Goal: Task Accomplishment & Management: Complete application form

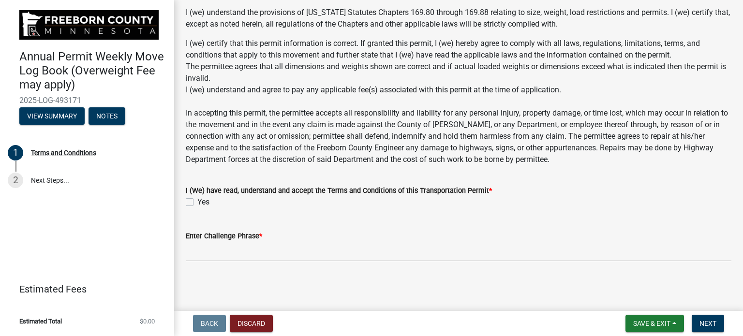
scroll to position [740, 0]
click at [197, 203] on label "Yes" at bounding box center [203, 202] width 12 height 12
click at [197, 203] on input "Yes" at bounding box center [200, 199] width 6 height 6
checkbox input "true"
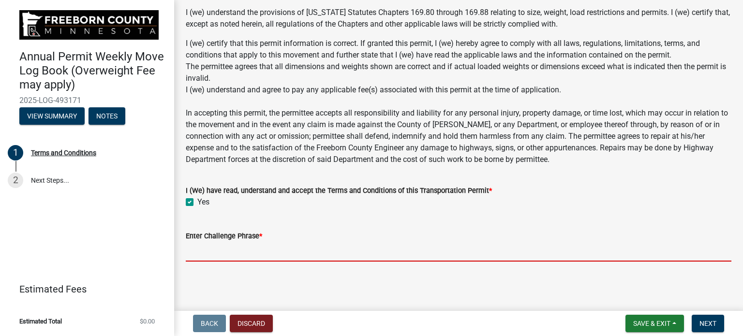
click at [263, 249] on input "Enter Challenge Phrase *" at bounding box center [458, 252] width 545 height 20
type input "[PERSON_NAME]"
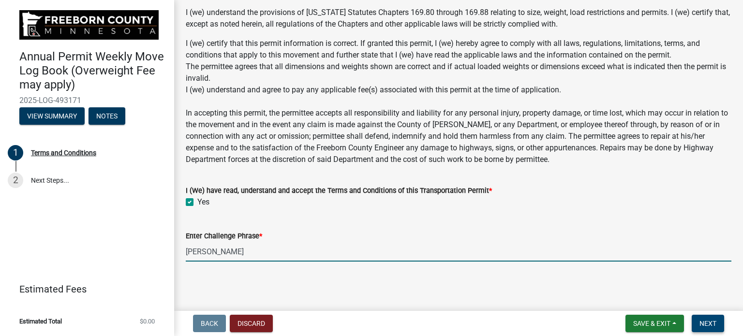
click at [711, 322] on span "Next" at bounding box center [707, 324] width 17 height 8
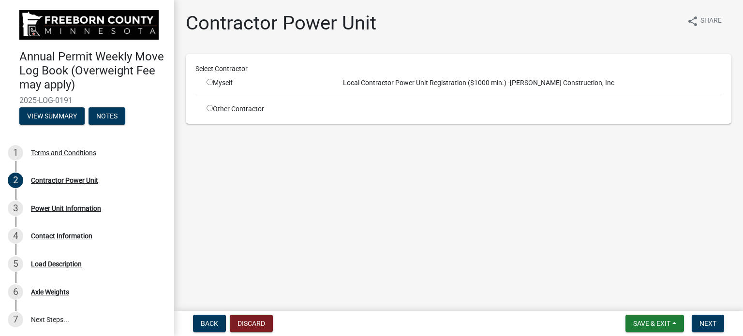
click at [210, 83] on input "radio" at bounding box center [209, 82] width 6 height 6
radio input "true"
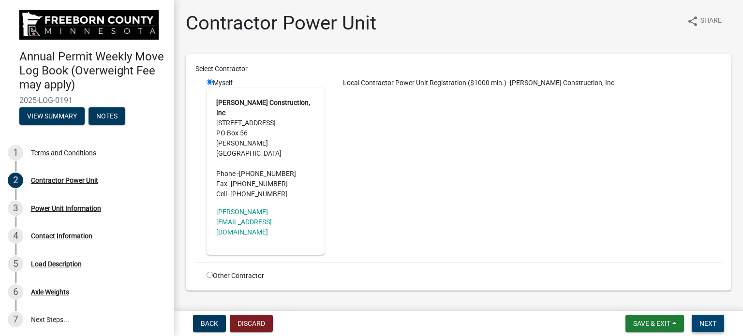
click at [709, 323] on span "Next" at bounding box center [707, 324] width 17 height 8
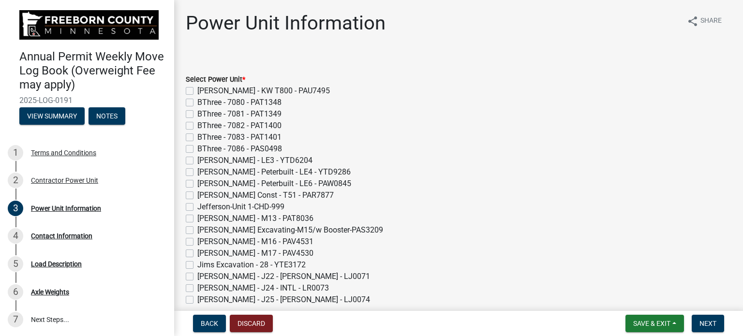
click at [197, 195] on label "[PERSON_NAME] Const - T51 - PAR7877" at bounding box center [265, 196] width 136 height 12
click at [197, 195] on input "[PERSON_NAME] Const - T51 - PAR7877" at bounding box center [200, 193] width 6 height 6
checkbox input "true"
checkbox input "false"
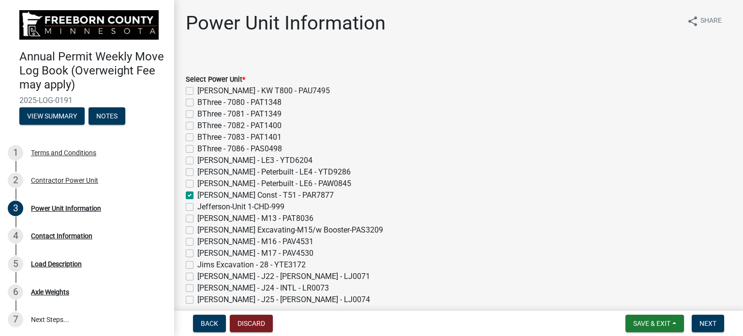
checkbox input "false"
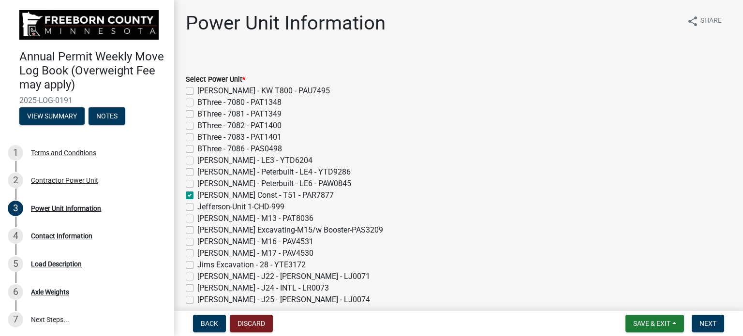
checkbox input "false"
checkbox input "true"
checkbox input "false"
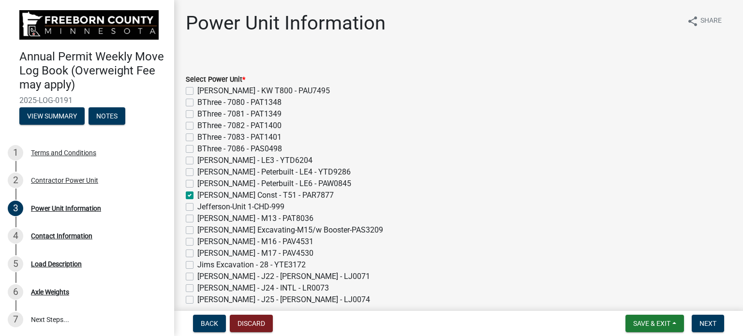
checkbox input "false"
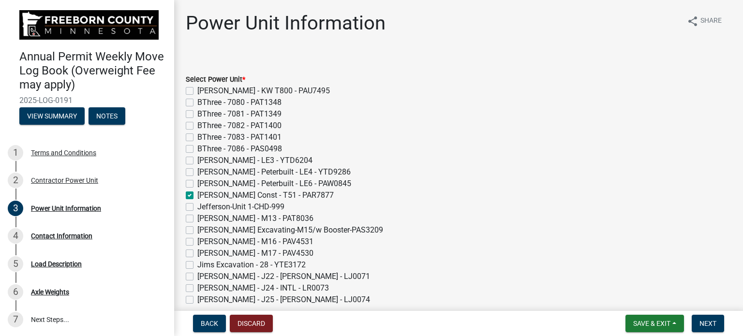
checkbox input "false"
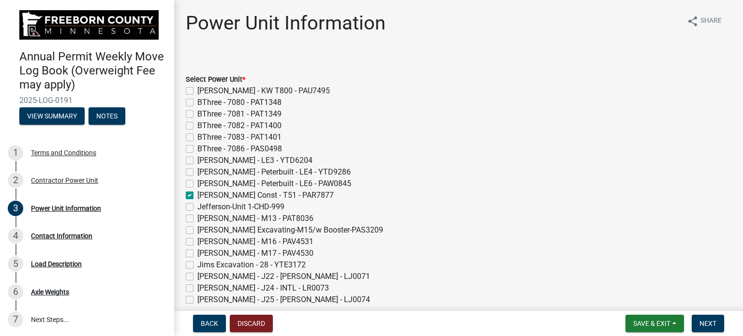
checkbox input "false"
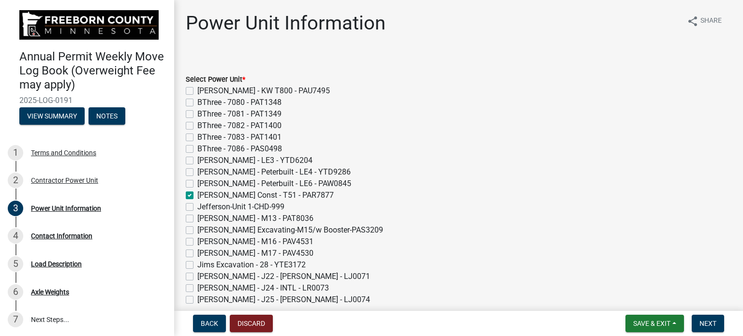
checkbox input "false"
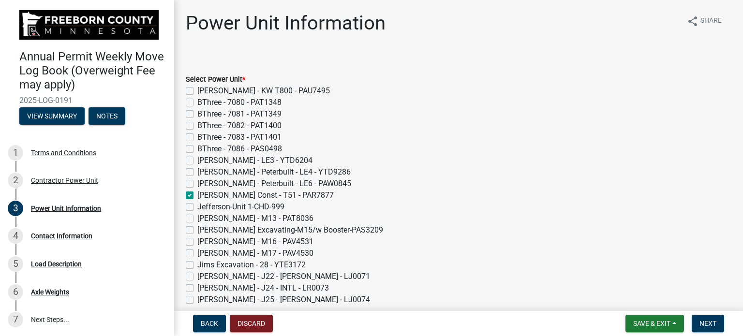
checkbox input "false"
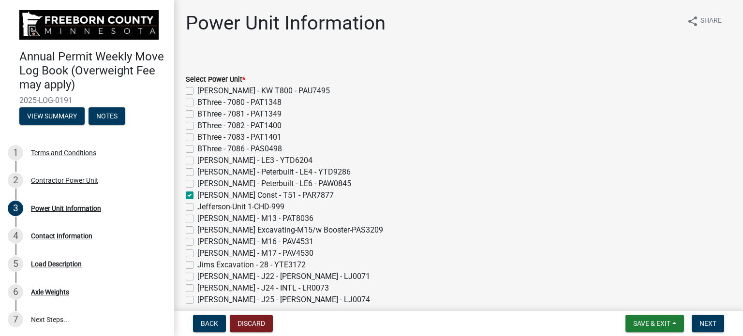
checkbox input "false"
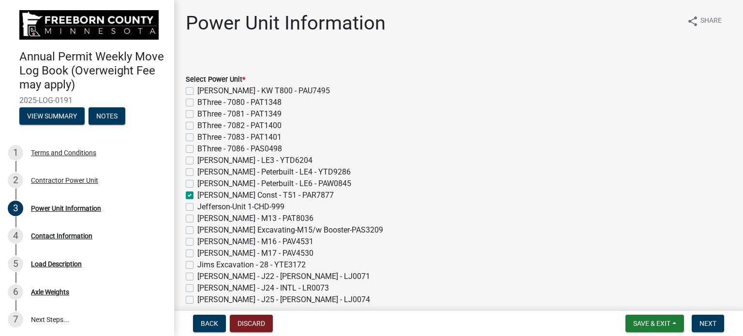
checkbox input "false"
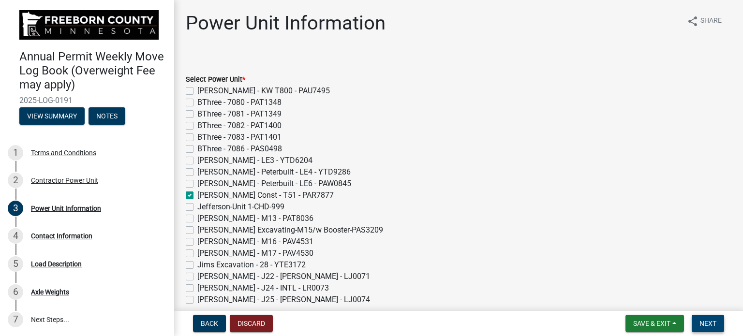
drag, startPoint x: 704, startPoint y: 320, endPoint x: 672, endPoint y: 312, distance: 32.4
click at [704, 320] on span "Next" at bounding box center [707, 324] width 17 height 8
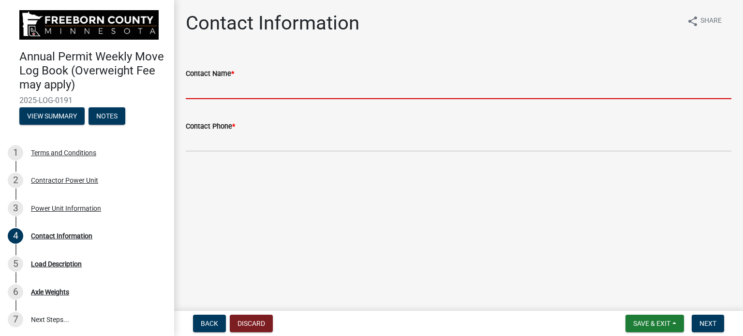
drag, startPoint x: 188, startPoint y: 87, endPoint x: 191, endPoint y: 91, distance: 5.9
click at [188, 88] on input "Contact Name *" at bounding box center [458, 89] width 545 height 20
type input "[PERSON_NAME]"
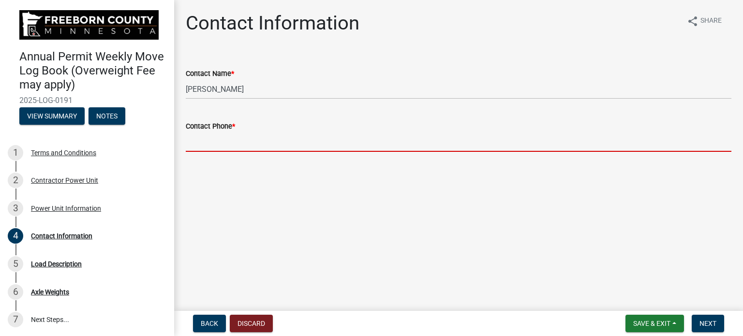
click at [240, 135] on input "Contact Phone *" at bounding box center [458, 142] width 545 height 20
type input "[PHONE_NUMBER]"
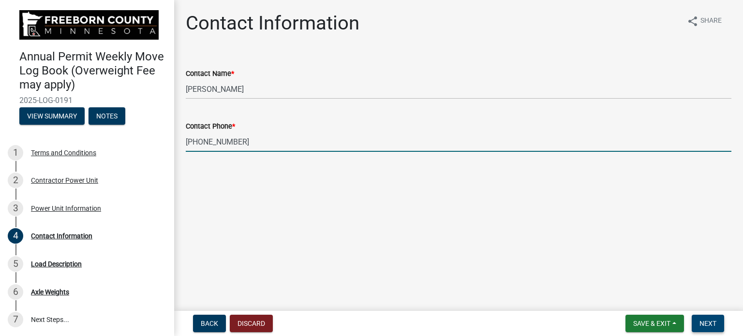
click at [715, 325] on button "Next" at bounding box center [707, 323] width 32 height 17
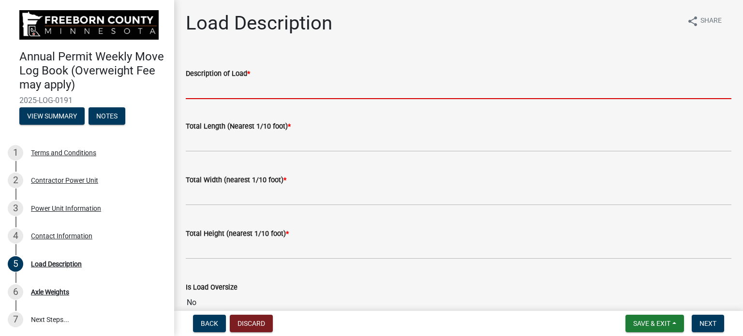
click at [211, 90] on input "Description of Load *" at bounding box center [458, 89] width 545 height 20
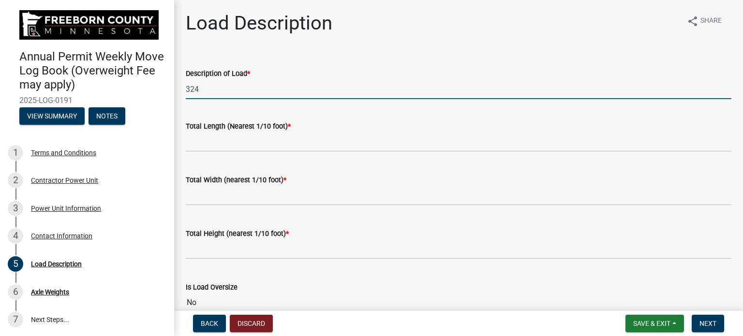
type input "324"
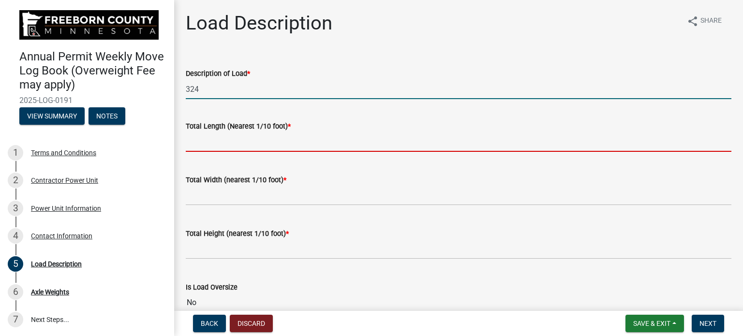
click at [205, 149] on input "text" at bounding box center [458, 142] width 545 height 20
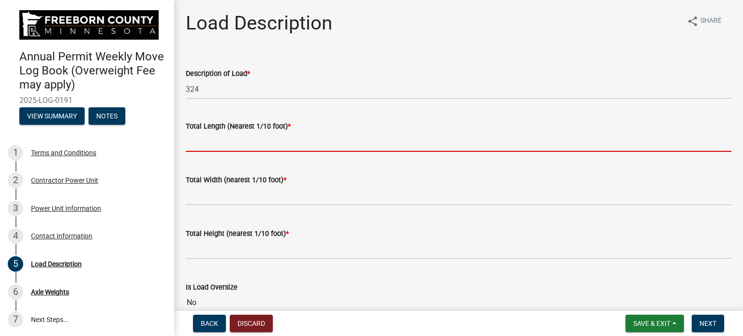
type input "85.0"
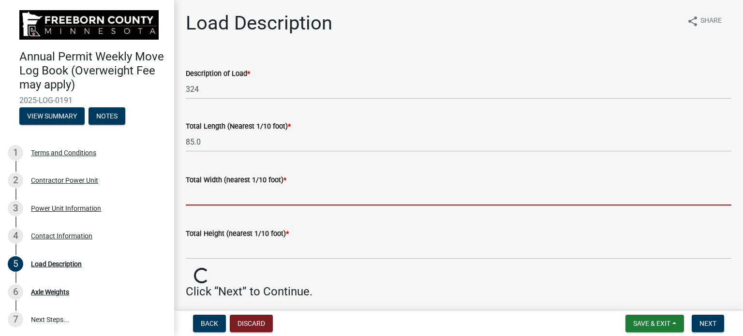
click at [221, 196] on input "text" at bounding box center [458, 196] width 545 height 20
type input "11.0"
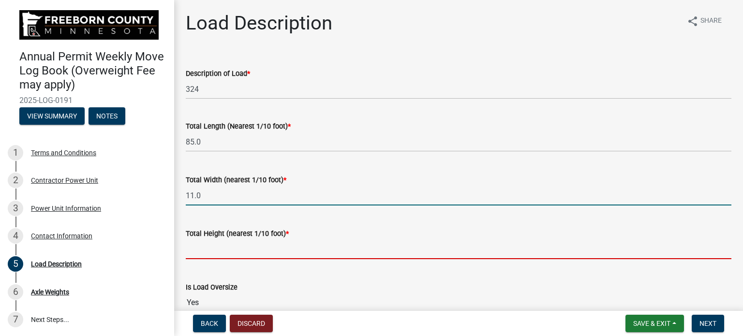
click at [228, 247] on input "text" at bounding box center [458, 249] width 545 height 20
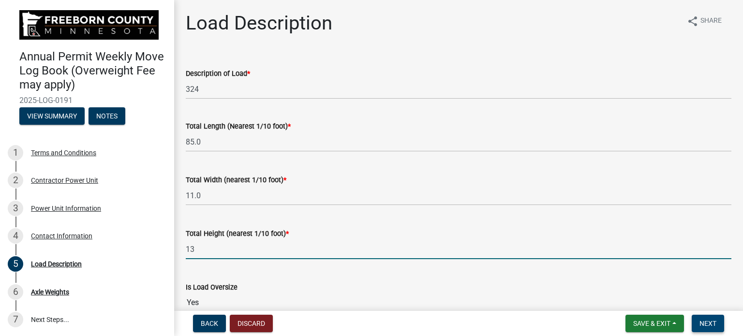
type input "13.0"
click at [703, 321] on span "Next" at bounding box center [707, 324] width 17 height 8
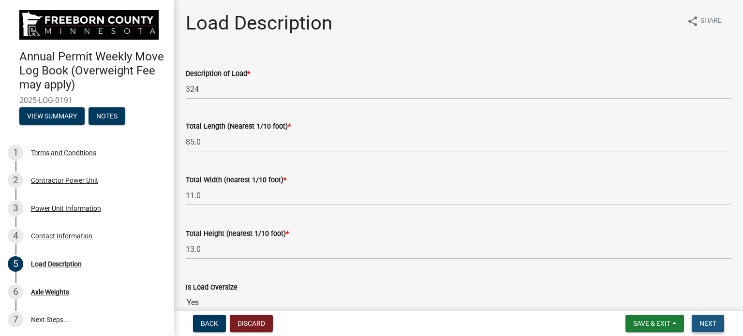
click at [701, 322] on span "Next" at bounding box center [707, 324] width 17 height 8
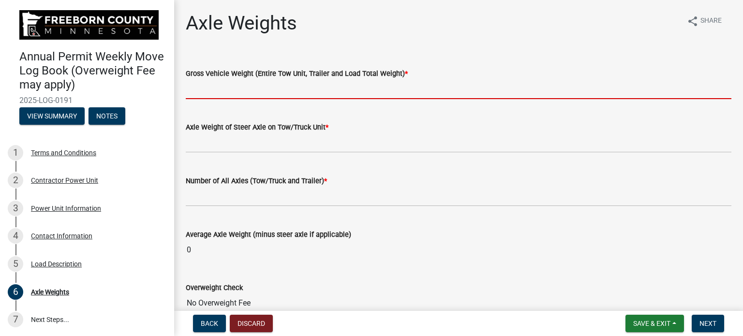
click at [199, 91] on input "text" at bounding box center [458, 89] width 545 height 20
type input "134000"
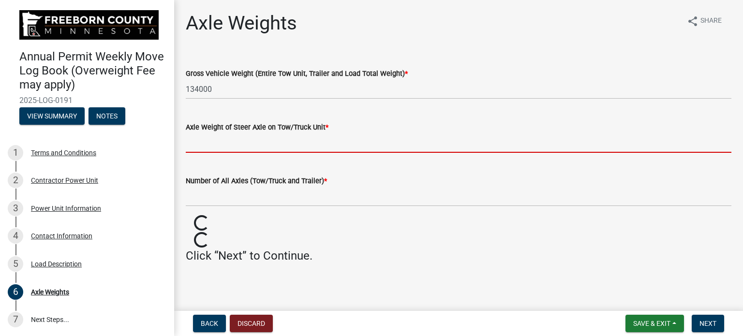
click at [234, 142] on input "text" at bounding box center [458, 143] width 545 height 20
type input "16571"
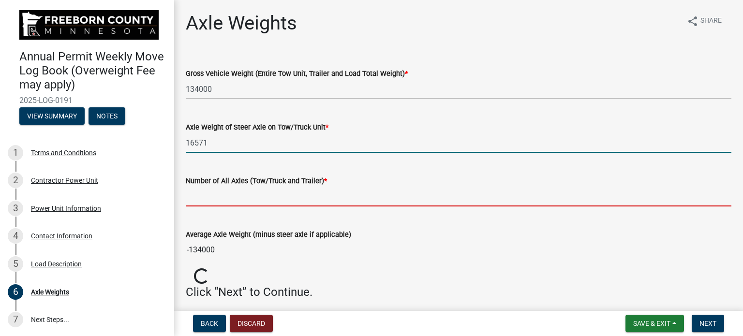
click at [233, 199] on input "text" at bounding box center [458, 197] width 545 height 20
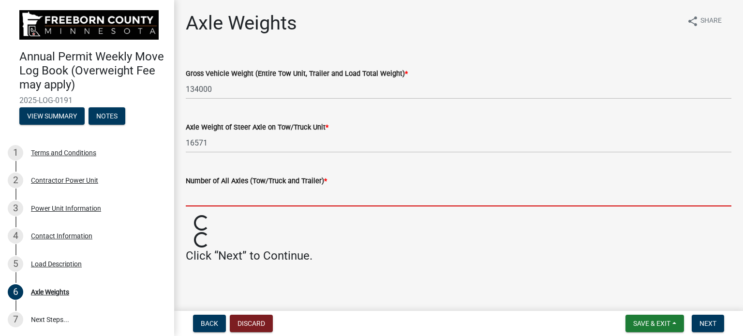
type input "8"
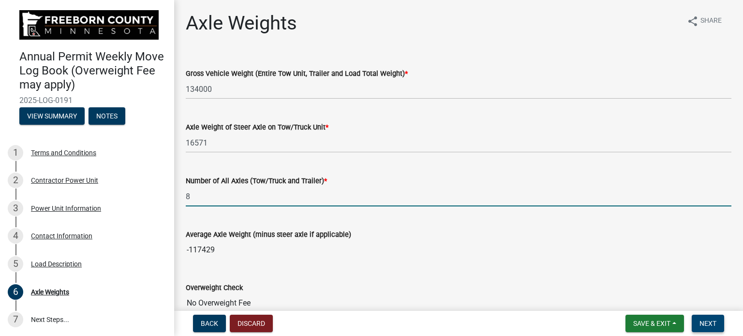
click at [704, 324] on span "Next" at bounding box center [707, 324] width 17 height 8
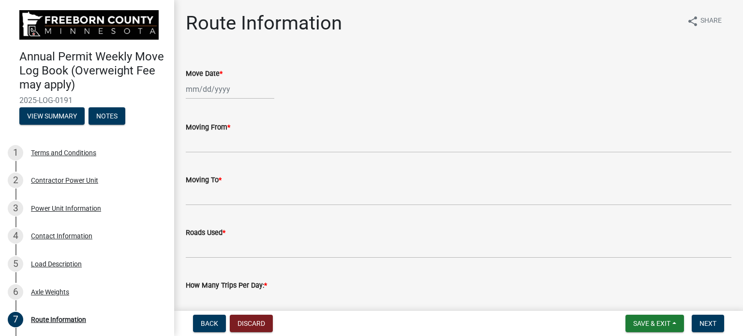
click at [200, 92] on div at bounding box center [230, 89] width 88 height 20
select select "10"
select select "2025"
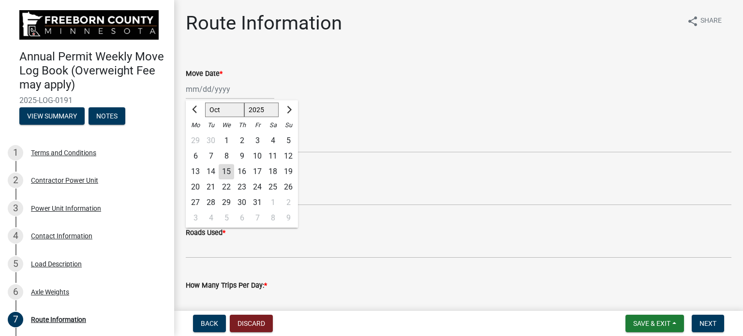
click at [289, 172] on div "19" at bounding box center [287, 171] width 15 height 15
type input "[DATE]"
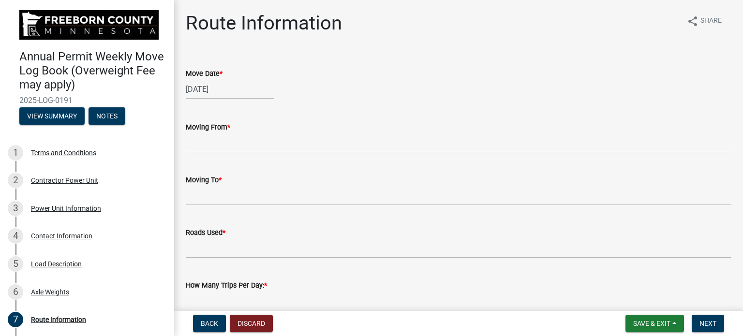
click at [185, 144] on div "Moving From *" at bounding box center [458, 130] width 560 height 45
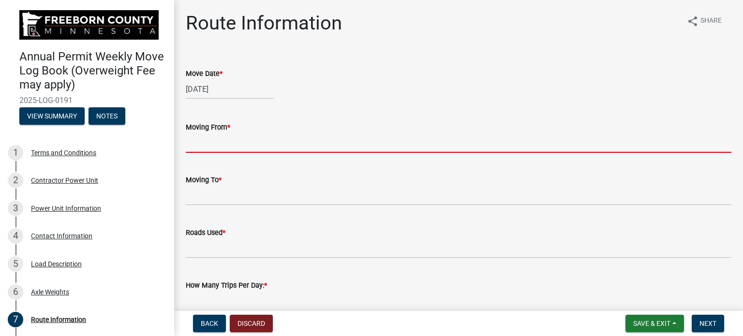
click at [193, 144] on input "Moving From *" at bounding box center [458, 143] width 545 height 20
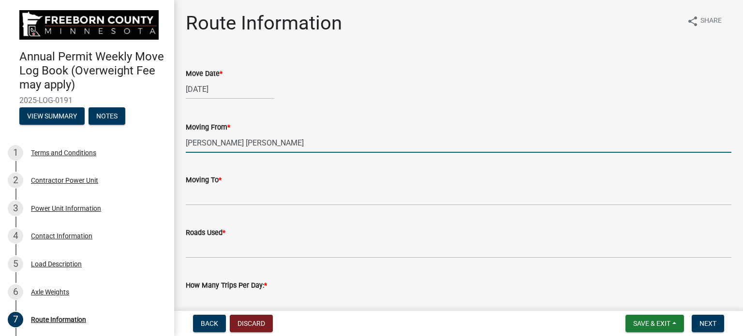
type input "[PERSON_NAME] [PERSON_NAME]"
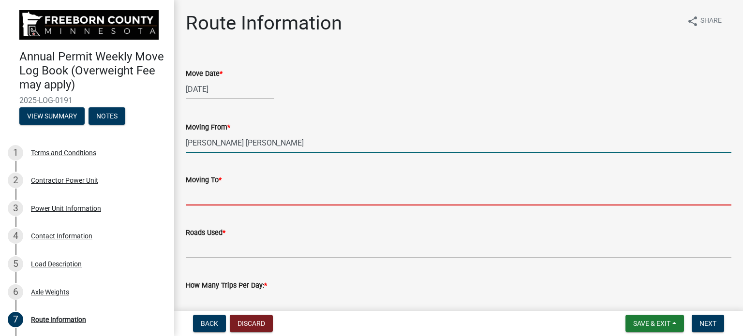
click at [193, 196] on input "Moving To *" at bounding box center [458, 196] width 545 height 20
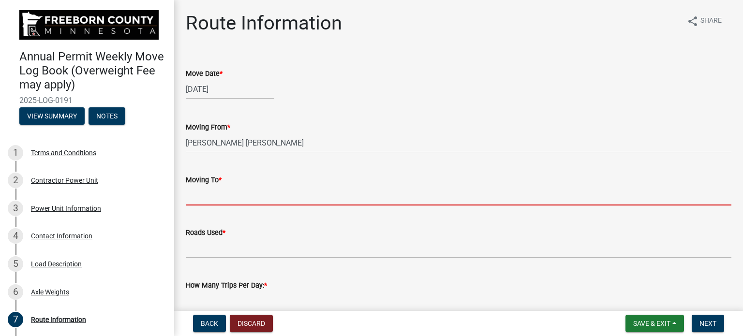
type input "Hayward Twp"
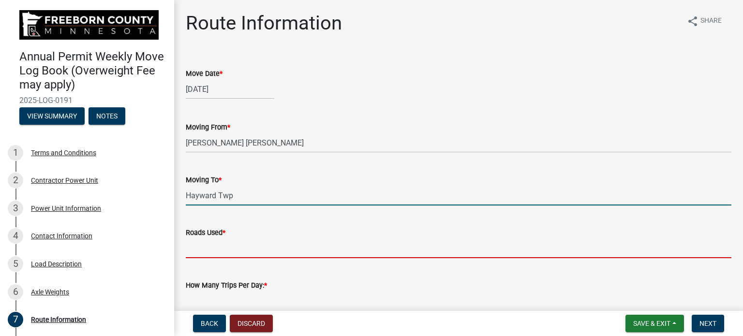
click at [192, 251] on input "Roads Used *" at bounding box center [458, 248] width 545 height 20
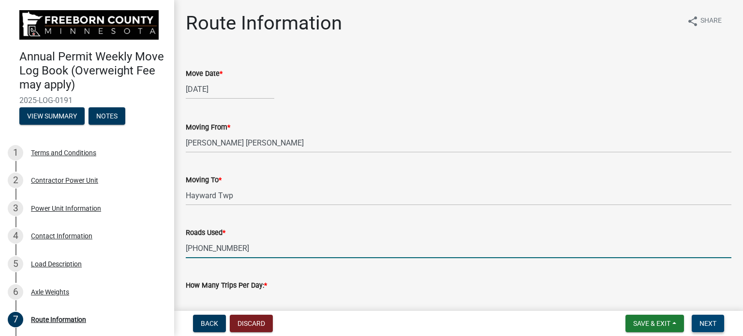
type input "[PHONE_NUMBER]"
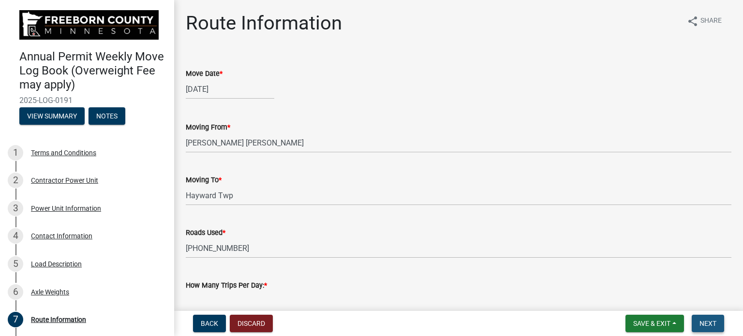
click at [712, 322] on span "Next" at bounding box center [707, 324] width 17 height 8
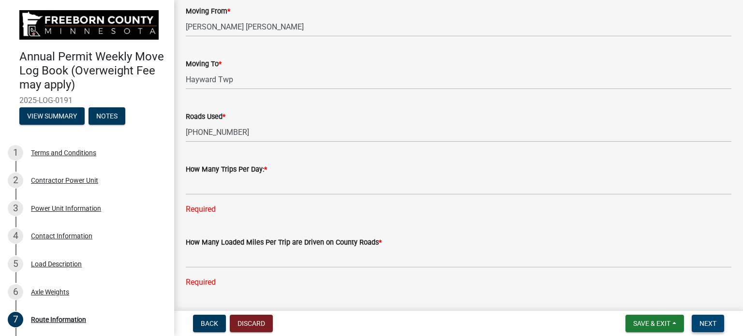
scroll to position [145, 0]
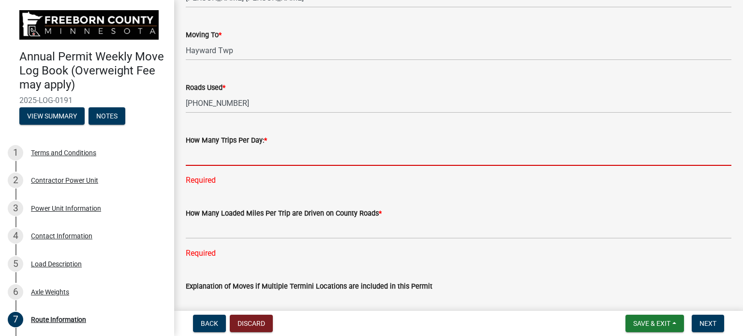
click at [192, 158] on input "text" at bounding box center [458, 156] width 545 height 20
type input "1"
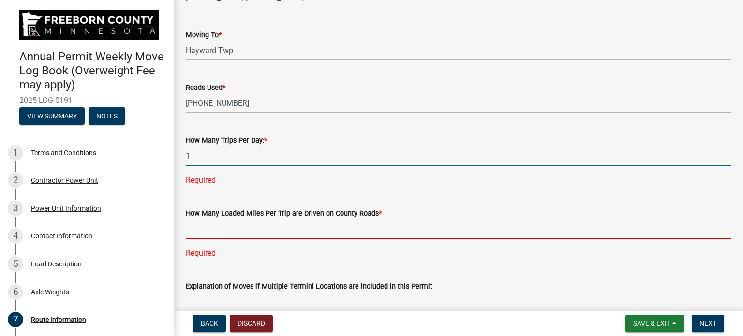
click at [201, 232] on div "How Many Loaded Miles Per Trip are Driven on County Roads * Required" at bounding box center [458, 226] width 545 height 65
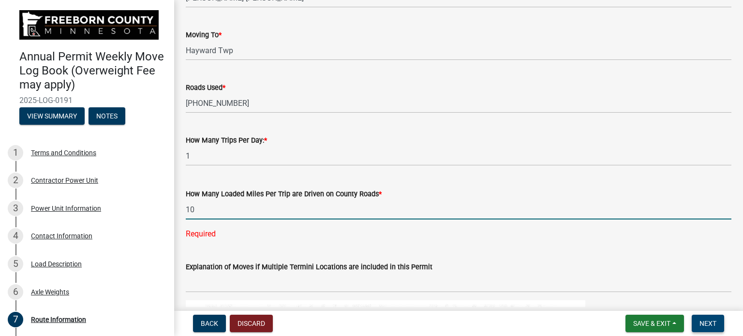
type input "10"
click at [708, 324] on span "Next" at bounding box center [707, 324] width 17 height 8
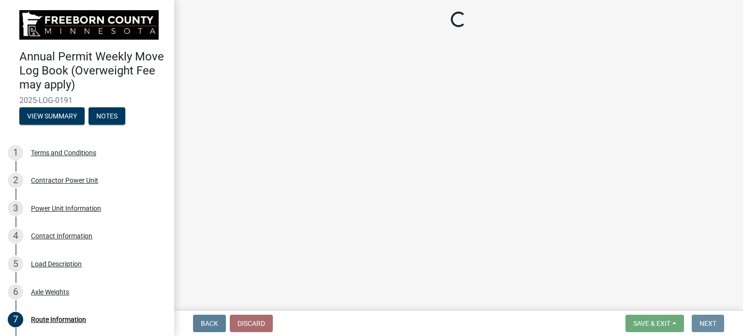
scroll to position [0, 0]
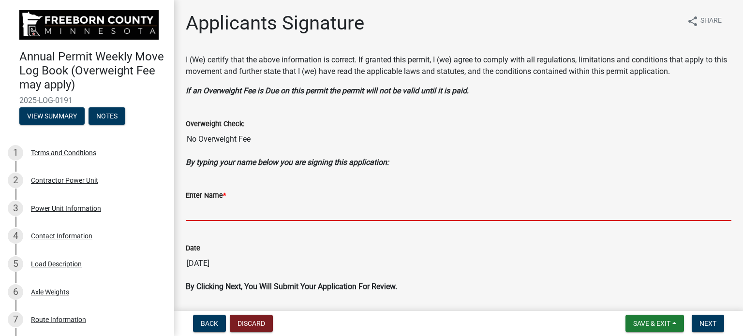
click at [235, 209] on input "Enter Name *" at bounding box center [458, 211] width 545 height 20
type input "[PERSON_NAME]"
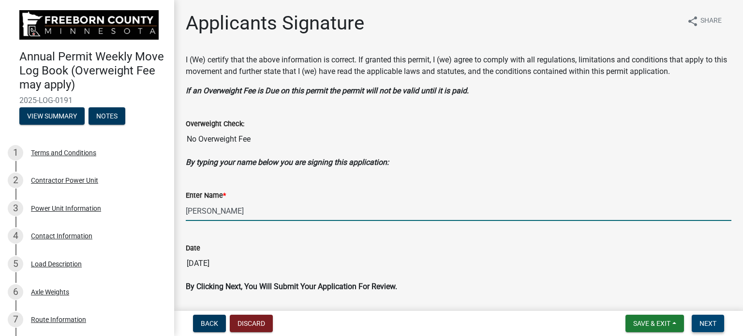
click at [705, 328] on button "Next" at bounding box center [707, 323] width 32 height 17
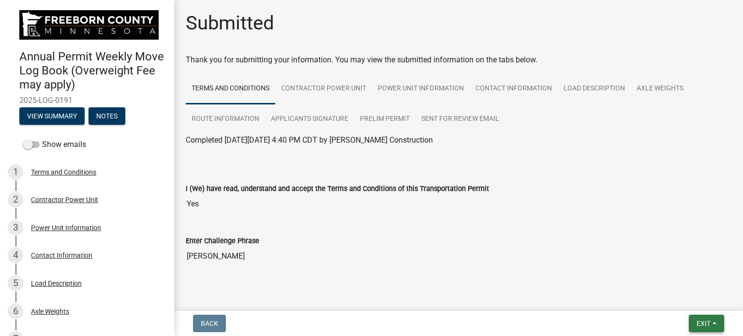
click at [700, 318] on button "Exit" at bounding box center [705, 323] width 35 height 17
click at [683, 299] on button "Save & Exit" at bounding box center [685, 298] width 77 height 23
